Goal: Transaction & Acquisition: Download file/media

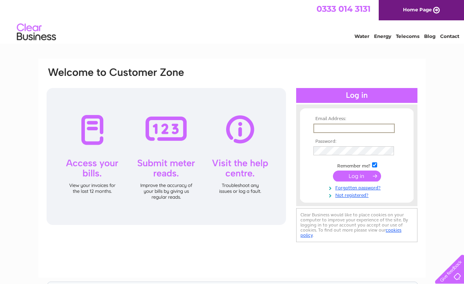
type input "[PERSON_NAME][EMAIL_ADDRESS][DOMAIN_NAME]"
click at [357, 175] on input "submit" at bounding box center [357, 175] width 48 height 11
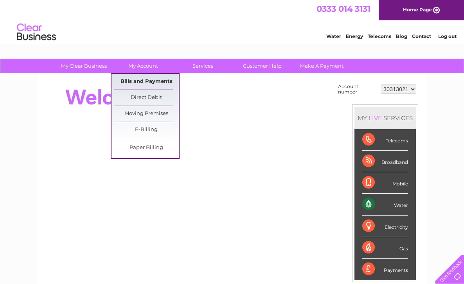
click at [141, 84] on link "Bills and Payments" at bounding box center [146, 82] width 65 height 16
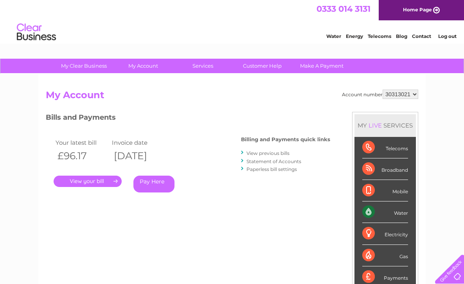
click at [271, 152] on link "View previous bills" at bounding box center [267, 153] width 43 height 6
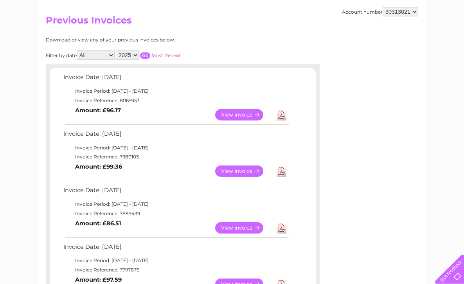
scroll to position [79, 0]
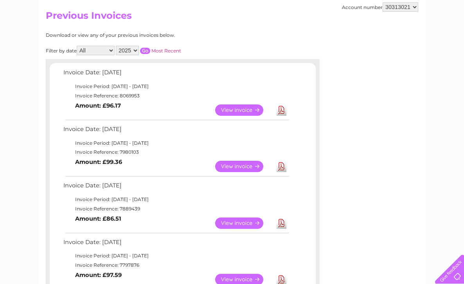
click at [280, 219] on link "Download" at bounding box center [281, 222] width 10 height 11
click at [283, 163] on link "Download" at bounding box center [281, 166] width 10 height 11
